Goal: Information Seeking & Learning: Find specific fact

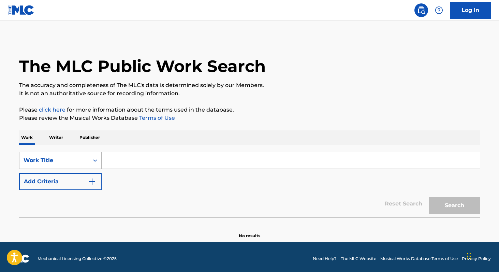
click at [94, 162] on icon "Search Form" at bounding box center [95, 160] width 7 height 7
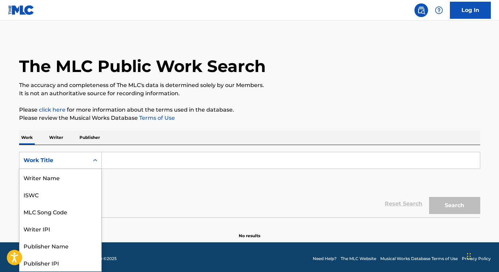
scroll to position [34, 0]
click at [87, 138] on p "Publisher" at bounding box center [89, 137] width 25 height 14
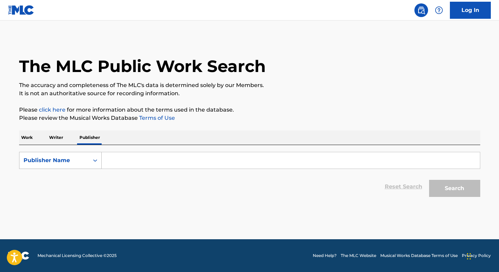
click at [95, 161] on icon "Search Form" at bounding box center [95, 160] width 7 height 7
click at [58, 136] on p "Writer" at bounding box center [56, 137] width 18 height 14
click at [97, 162] on icon "Search Form" at bounding box center [95, 160] width 7 height 7
click at [29, 134] on p "Work" at bounding box center [27, 137] width 16 height 14
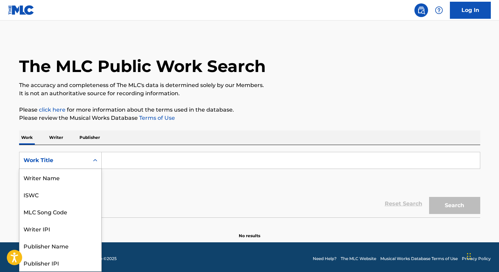
click at [95, 160] on icon "Search Form" at bounding box center [95, 160] width 7 height 7
click at [59, 177] on div "Writer Name" at bounding box center [60, 177] width 82 height 17
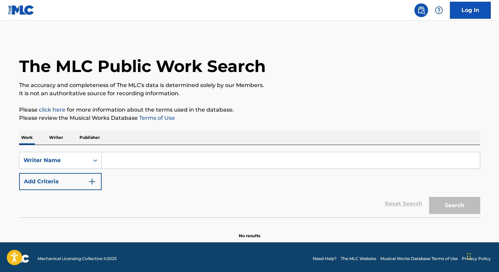
click at [115, 161] on input "Search Form" at bounding box center [291, 160] width 378 height 16
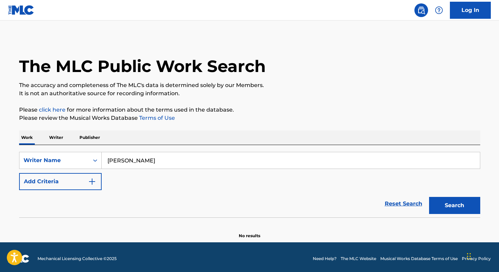
type input "[PERSON_NAME]"
click at [93, 180] on img "Search Form" at bounding box center [92, 181] width 8 height 8
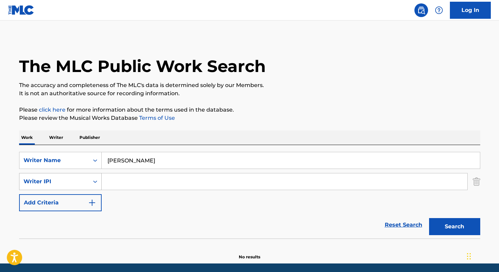
click at [95, 183] on icon "Search Form" at bounding box center [95, 181] width 7 height 7
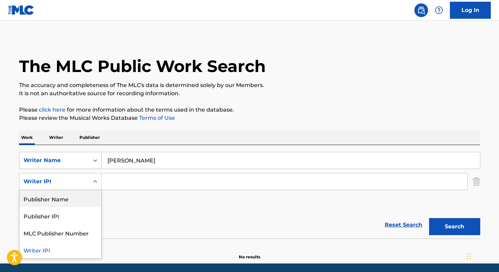
click at [94, 163] on icon "Search Form" at bounding box center [95, 160] width 7 height 7
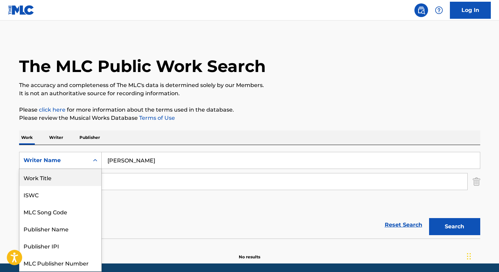
click at [47, 177] on div "Work Title" at bounding box center [60, 177] width 82 height 17
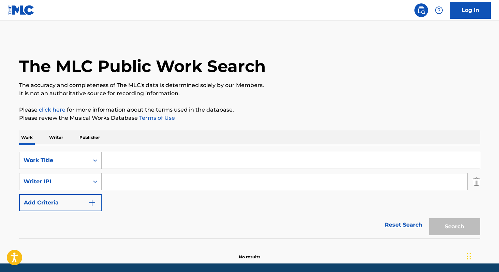
click at [124, 159] on input "Search Form" at bounding box center [291, 160] width 378 height 16
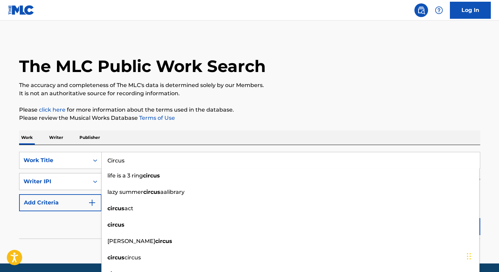
type input "Circus"
click at [95, 181] on icon "Search Form" at bounding box center [95, 181] width 7 height 7
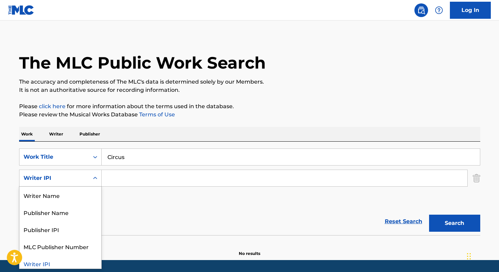
scroll to position [4, 0]
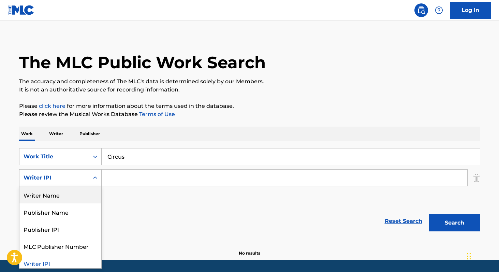
click at [70, 198] on div "Writer Name" at bounding box center [60, 194] width 82 height 17
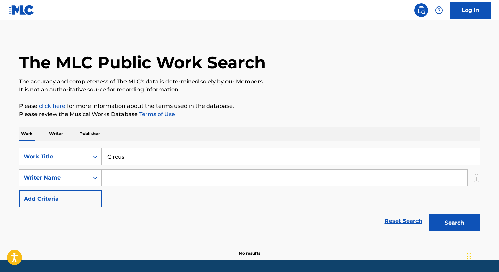
click at [127, 175] on input "Search Form" at bounding box center [284, 177] width 365 height 16
type input "[PERSON_NAME]"
click at [465, 226] on button "Search" at bounding box center [454, 222] width 51 height 17
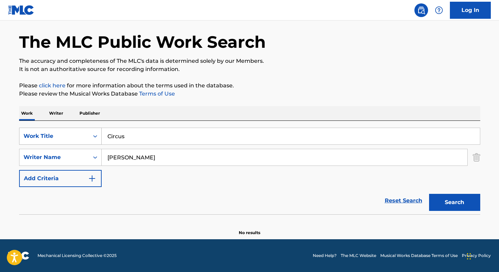
click at [93, 135] on icon "Search Form" at bounding box center [95, 136] width 7 height 7
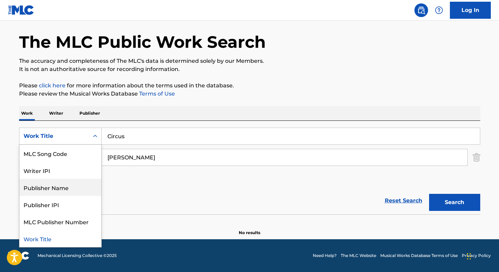
scroll to position [0, 0]
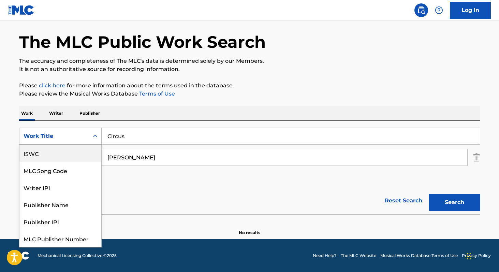
click at [58, 157] on div "ISWC" at bounding box center [60, 153] width 82 height 17
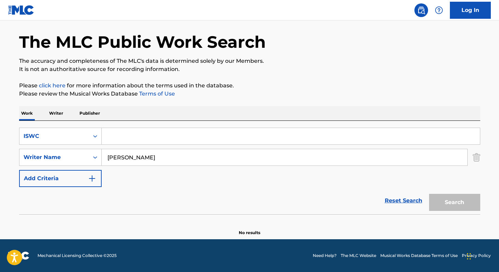
click at [147, 136] on input "Search Form" at bounding box center [291, 136] width 378 height 16
paste input "T9242807507"
type input "T9242807507"
drag, startPoint x: 159, startPoint y: 160, endPoint x: 60, endPoint y: 137, distance: 101.3
click at [60, 137] on div "SearchWithCriteriafeea19d4-4c35-48a0-be01-211825ba68f5 ISWC T9242807507 SearchW…" at bounding box center [249, 156] width 461 height 59
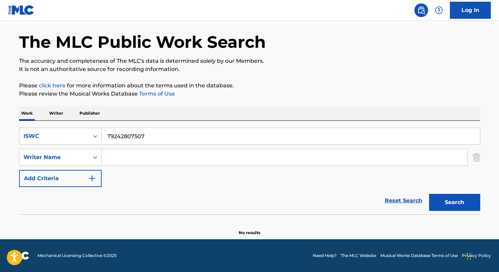
click at [475, 157] on img "Search Form" at bounding box center [475, 157] width 7 height 17
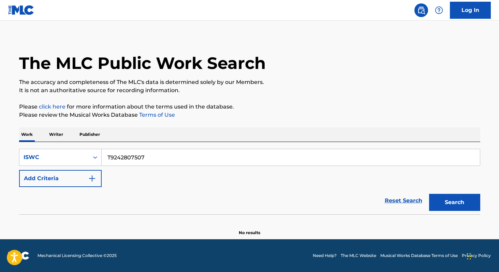
scroll to position [3, 0]
click at [451, 204] on button "Search" at bounding box center [454, 202] width 51 height 17
